Goal: Task Accomplishment & Management: Manage account settings

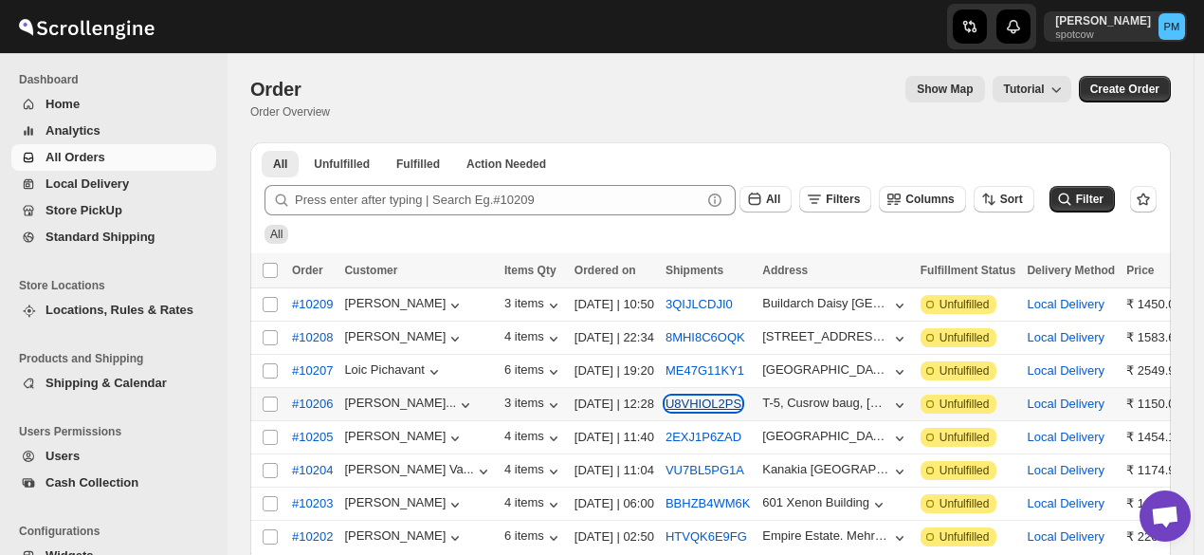
click at [678, 399] on button "U8VHIOL2PS" at bounding box center [703, 403] width 76 height 14
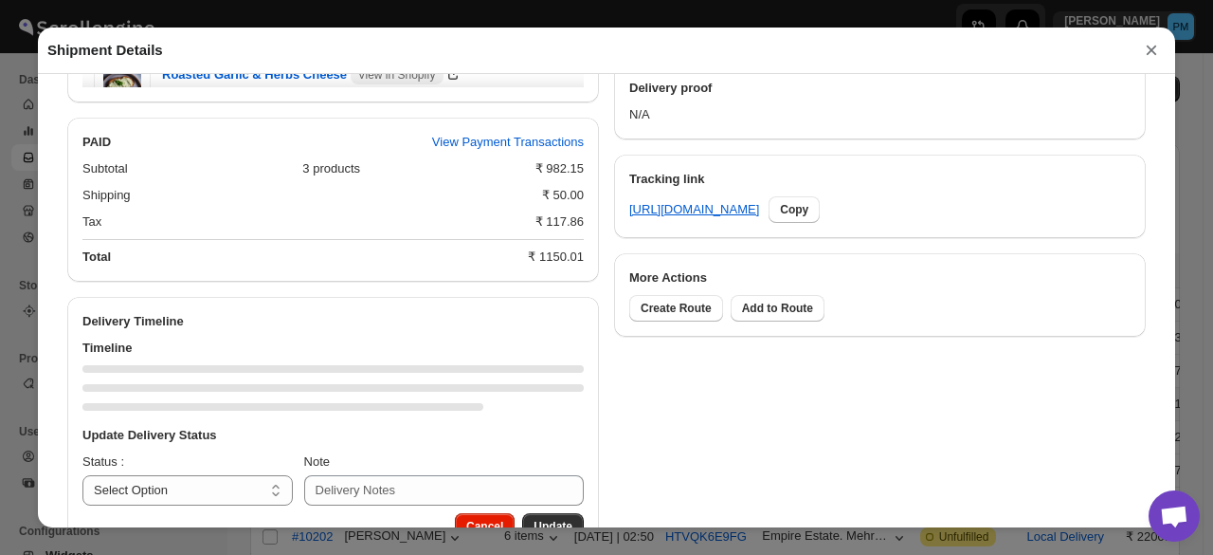
scroll to position [882, 0]
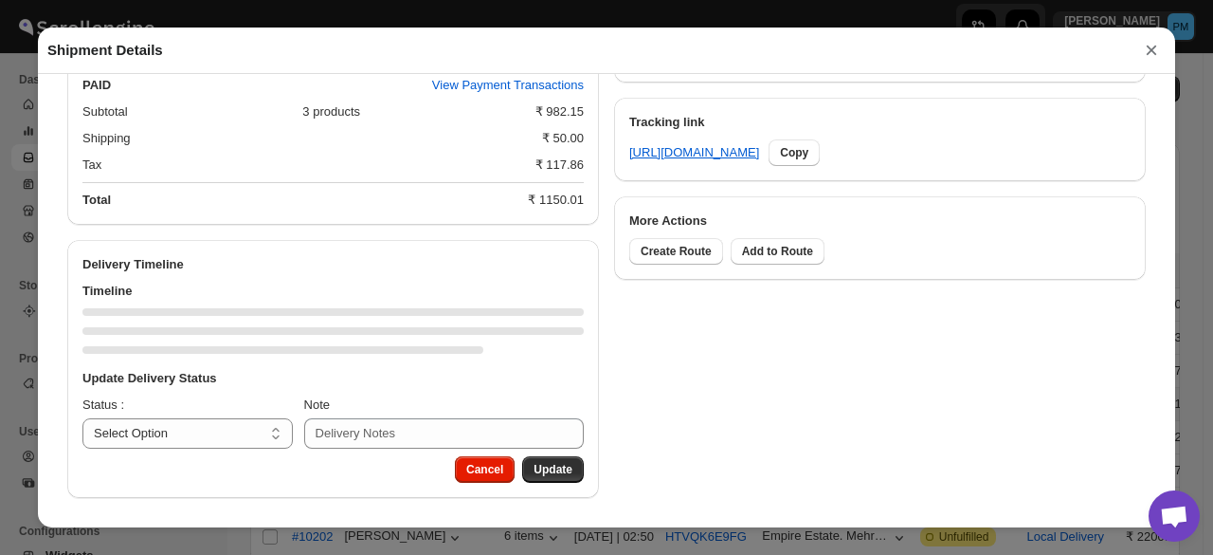
click at [219, 441] on div "Update Delivery Status Status : Select Option PICKED UP OUT FOR DELIVERY RESCHE…" at bounding box center [333, 408] width 532 height 95
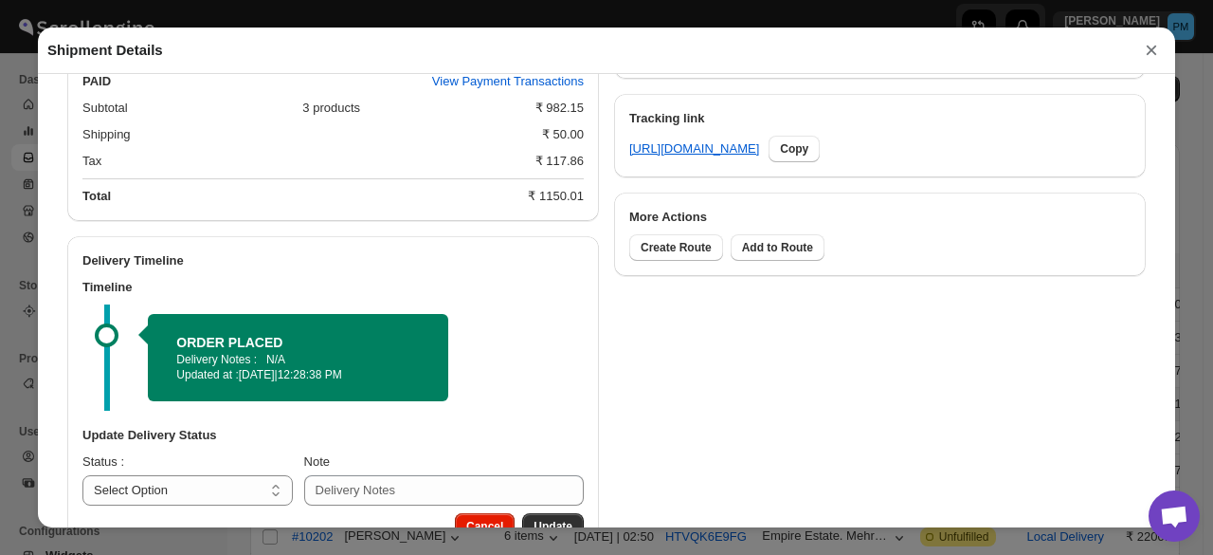
select select "PICKED_UP"
click at [82, 478] on select "Select Option PICKED UP OUT FOR DELIVERY RESCHEDULE DELIVERED CANCELLED" at bounding box center [187, 490] width 210 height 30
click at [538, 521] on button "Pick Products" at bounding box center [534, 526] width 99 height 27
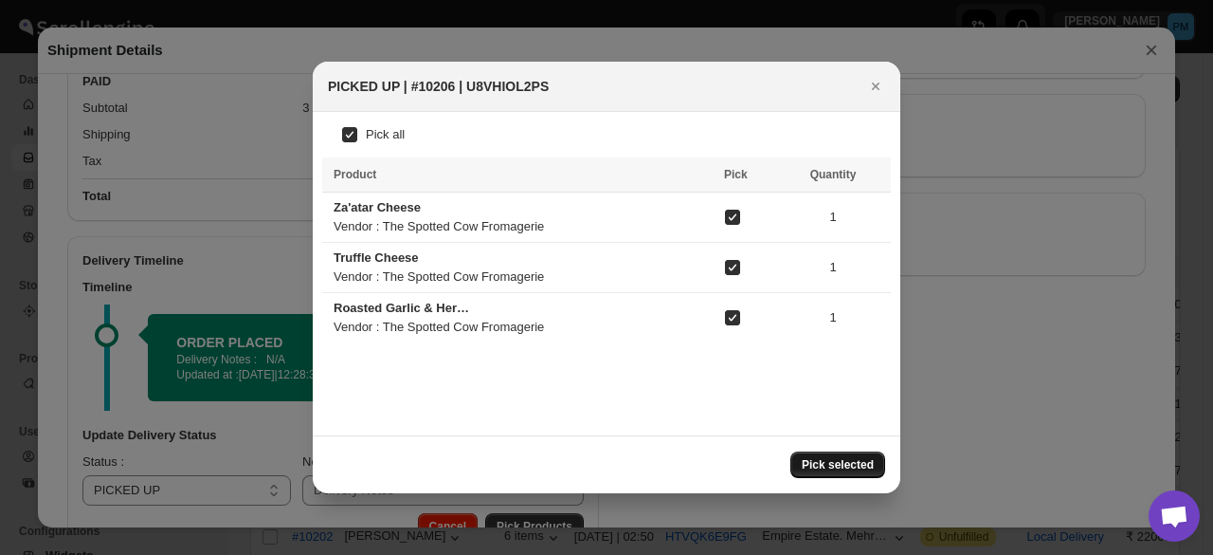
click at [858, 464] on span "Pick selected" at bounding box center [838, 464] width 72 height 15
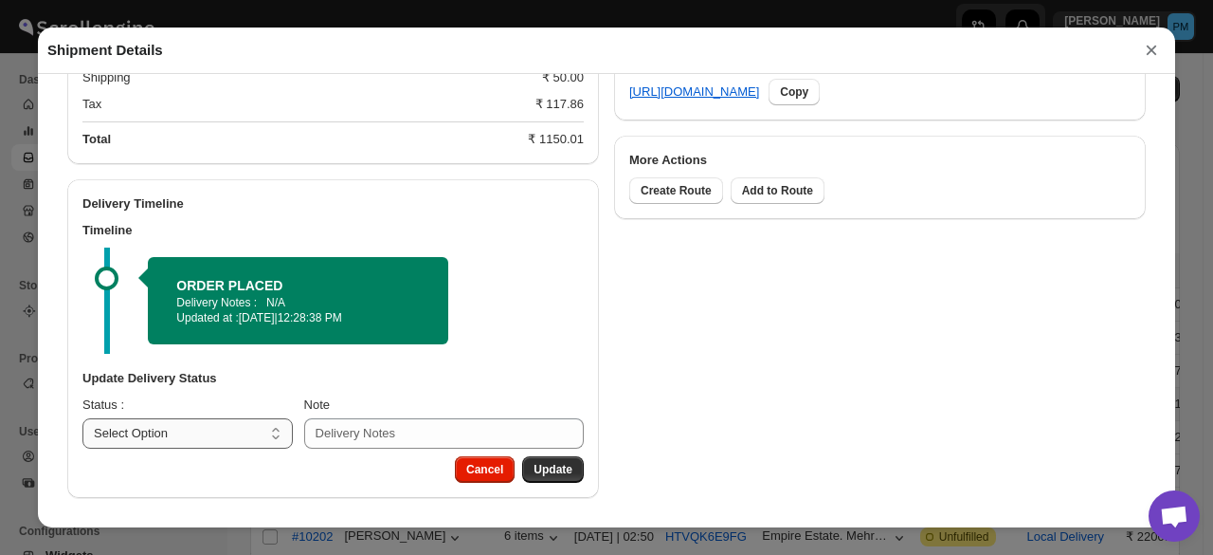
click at [220, 437] on select "Select Option PICKED UP OUT FOR DELIVERY RESCHEDULE DELIVERED CANCELLED" at bounding box center [187, 433] width 210 height 30
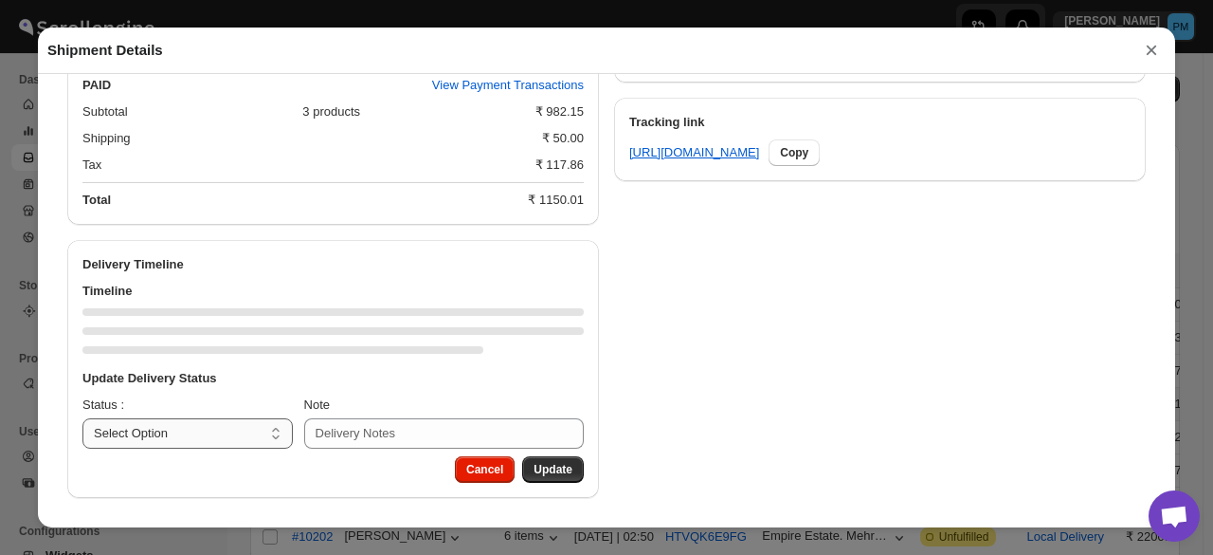
click at [209, 431] on select "Select Option PICKED UP OUT FOR DELIVERY RESCHEDULE DELIVERED CANCELLED" at bounding box center [187, 433] width 210 height 30
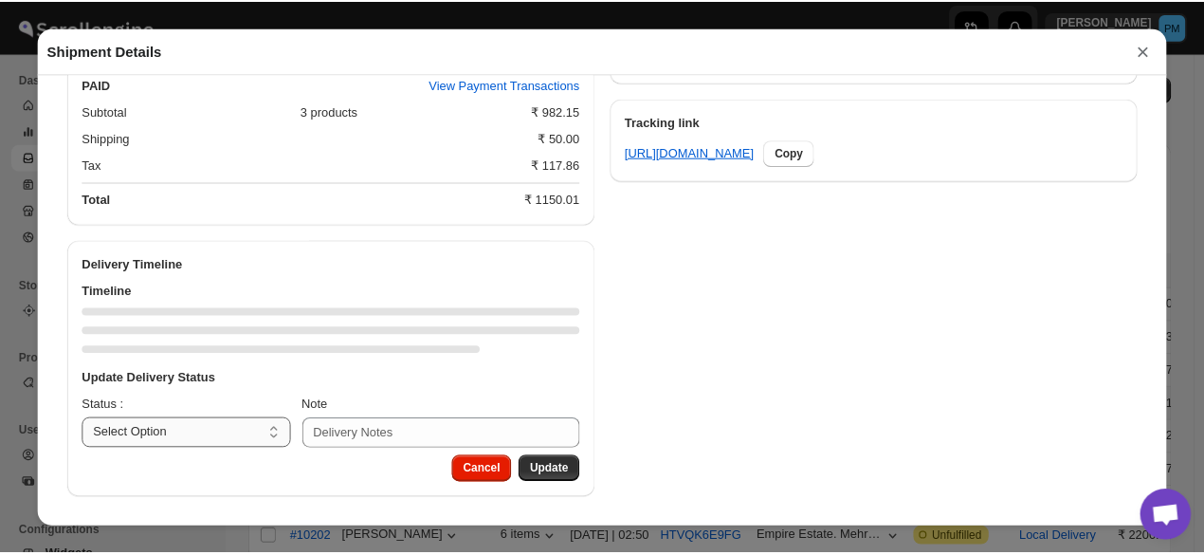
scroll to position [942, 0]
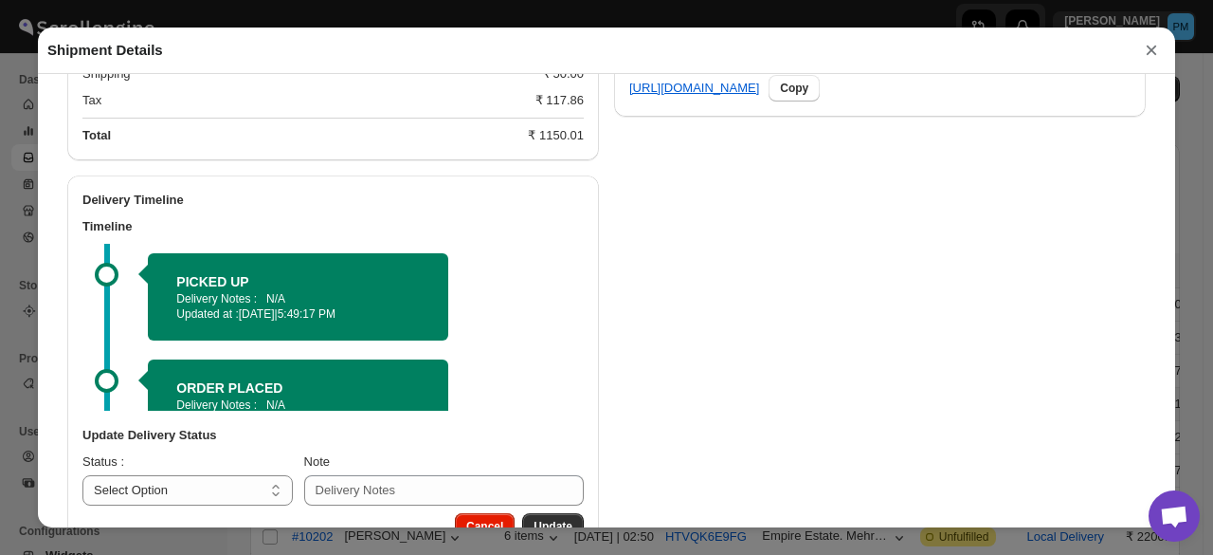
select select "OUT_FOR_DELIVERY"
click at [82, 478] on select "Select Option PICKED UP OUT FOR DELIVERY RESCHEDULE DELIVERED CANCELLED" at bounding box center [187, 490] width 210 height 30
click at [550, 524] on span "Update" at bounding box center [553, 526] width 39 height 15
select select
click at [1151, 51] on button "×" at bounding box center [1152, 50] width 28 height 27
